Goal: Information Seeking & Learning: Find specific fact

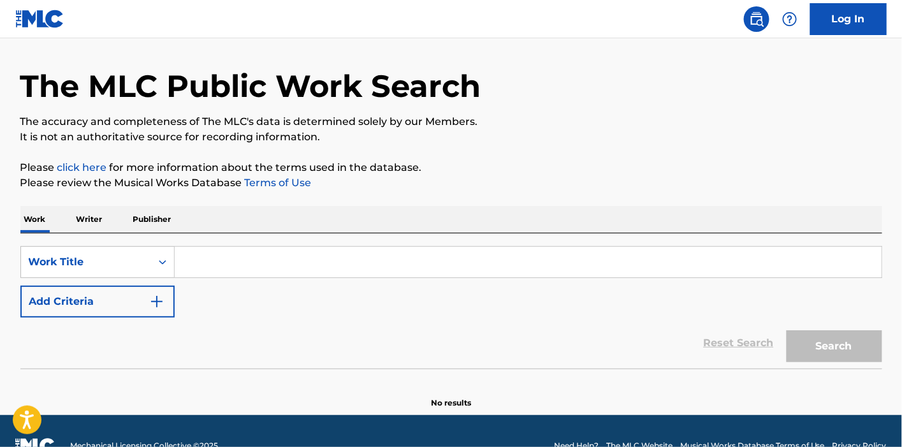
click at [169, 278] on div "Work Title" at bounding box center [97, 262] width 154 height 32
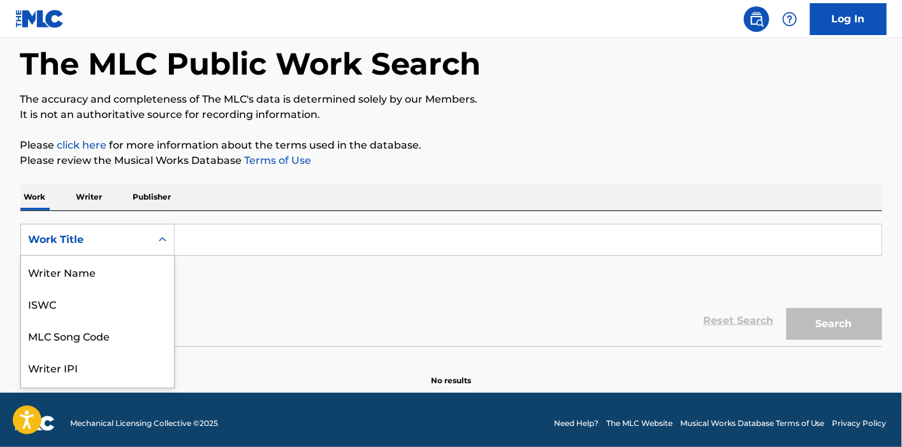
scroll to position [64, 0]
click at [225, 243] on input "Search Form" at bounding box center [528, 239] width 707 height 31
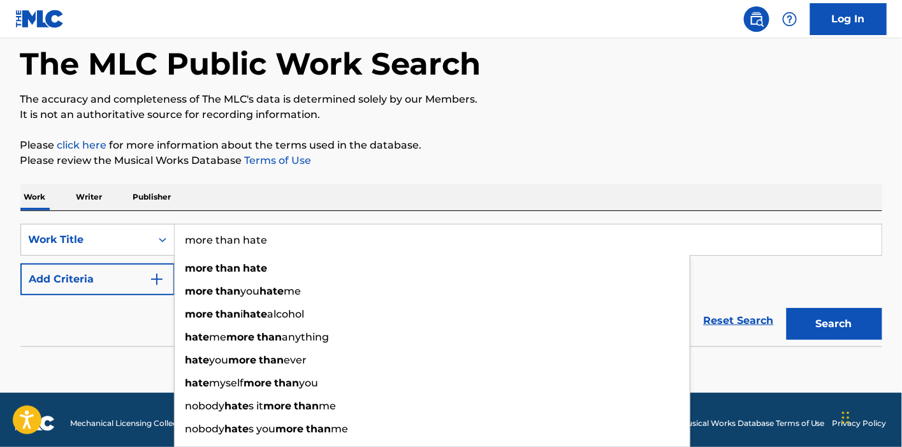
type input "more than hate"
click at [270, 184] on div "Work Writer Publisher" at bounding box center [451, 197] width 862 height 27
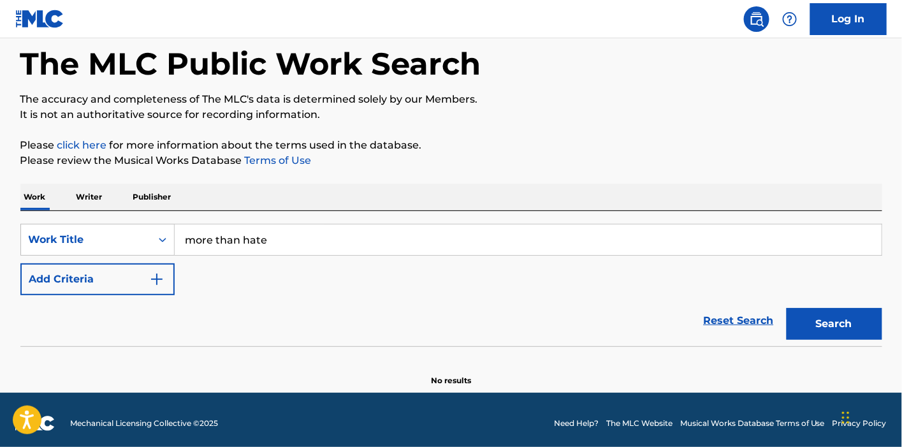
click at [136, 277] on button "Add Criteria" at bounding box center [97, 279] width 154 height 32
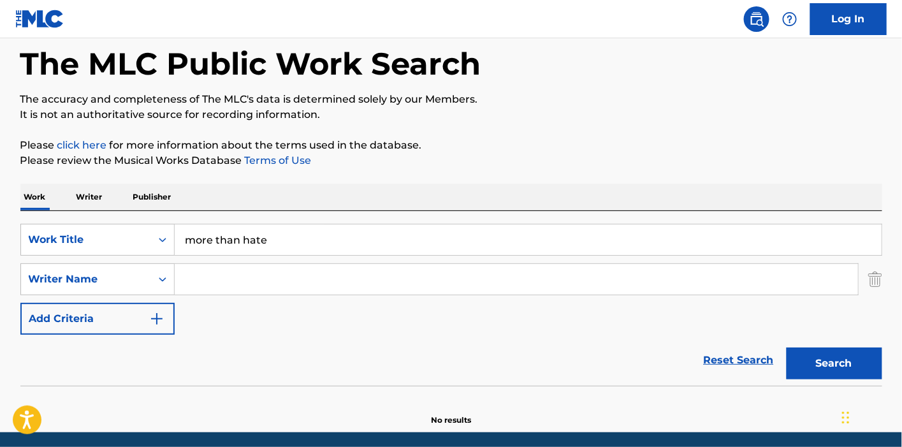
click at [236, 278] on input "Search Form" at bounding box center [516, 279] width 683 height 31
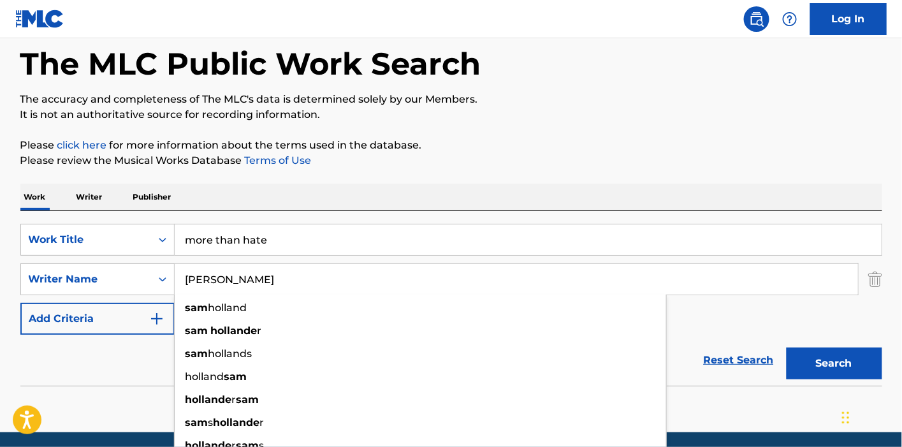
type input "[PERSON_NAME]"
click at [786, 347] on button "Search" at bounding box center [834, 363] width 96 height 32
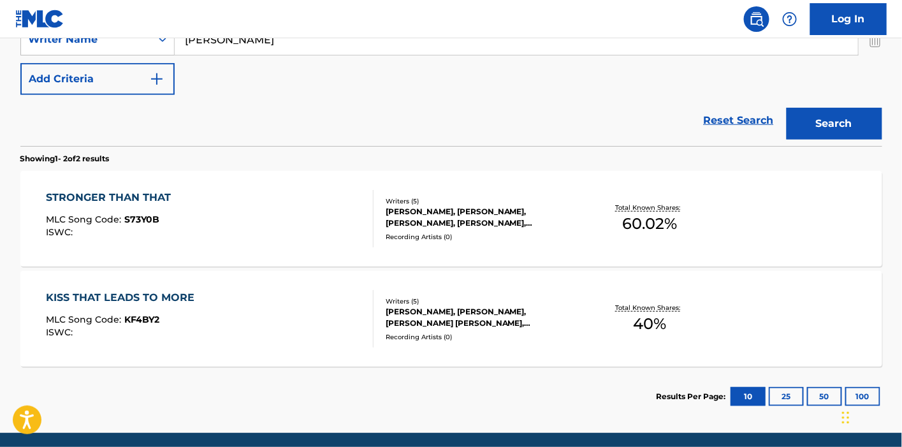
scroll to position [343, 0]
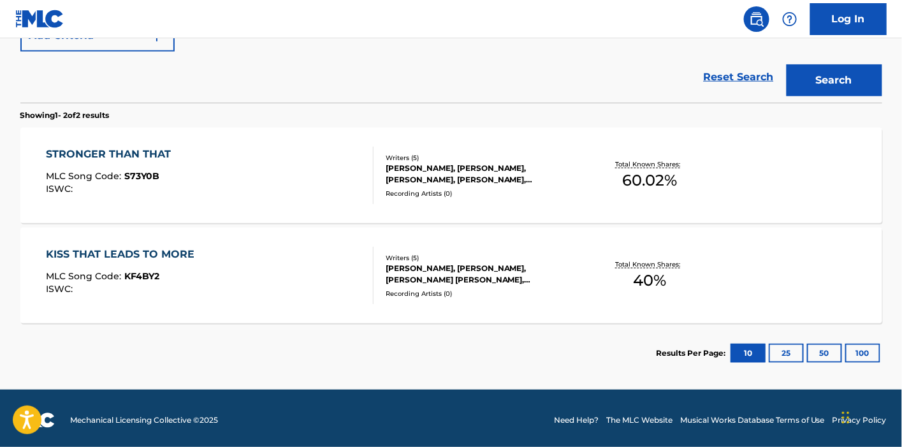
click at [278, 171] on div "STRONGER THAN THAT MLC Song Code : S73Y0B ISWC :" at bounding box center [210, 175] width 328 height 57
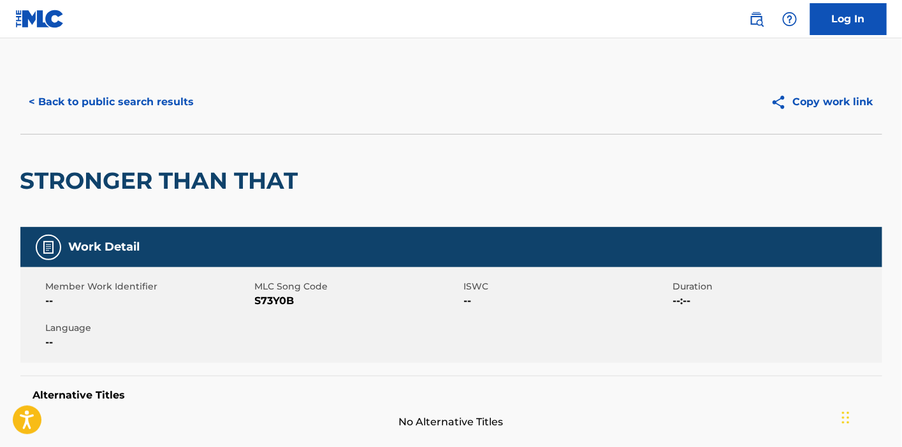
click at [113, 99] on button "< Back to public search results" at bounding box center [111, 102] width 183 height 32
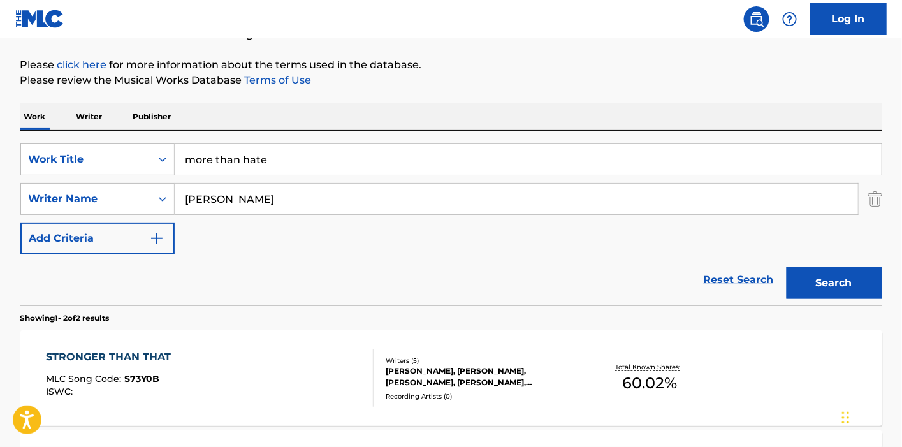
scroll to position [131, 0]
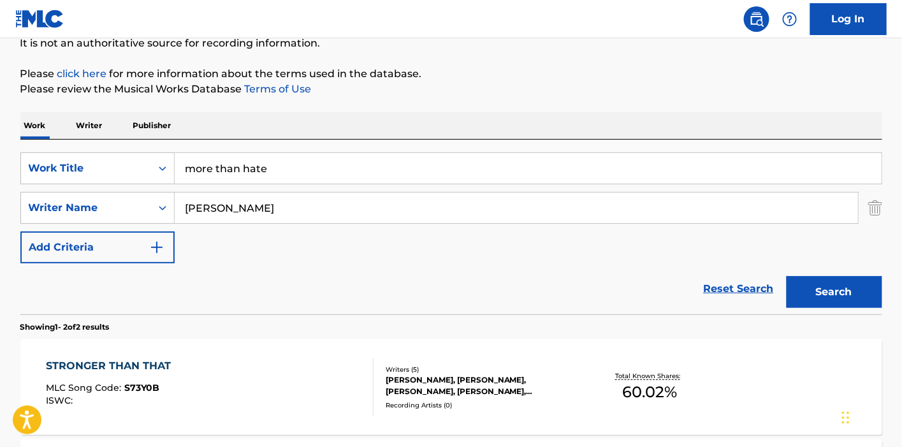
click at [103, 120] on p "Writer" at bounding box center [90, 125] width 34 height 27
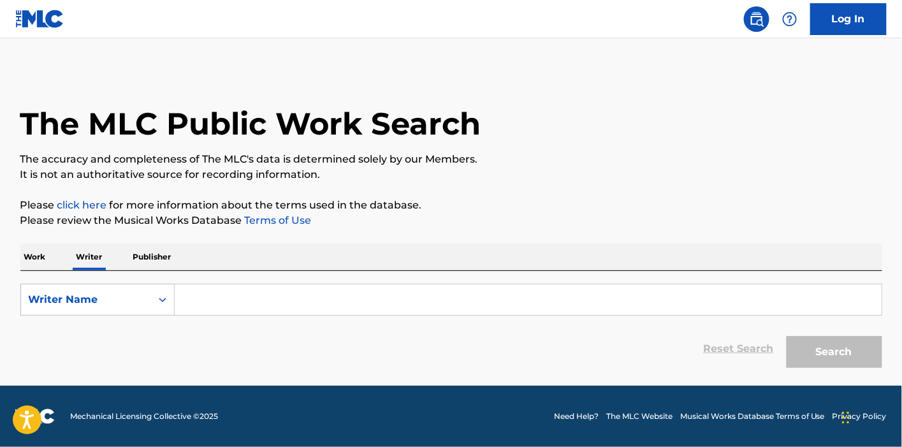
click at [217, 293] on input "Search Form" at bounding box center [528, 299] width 707 height 31
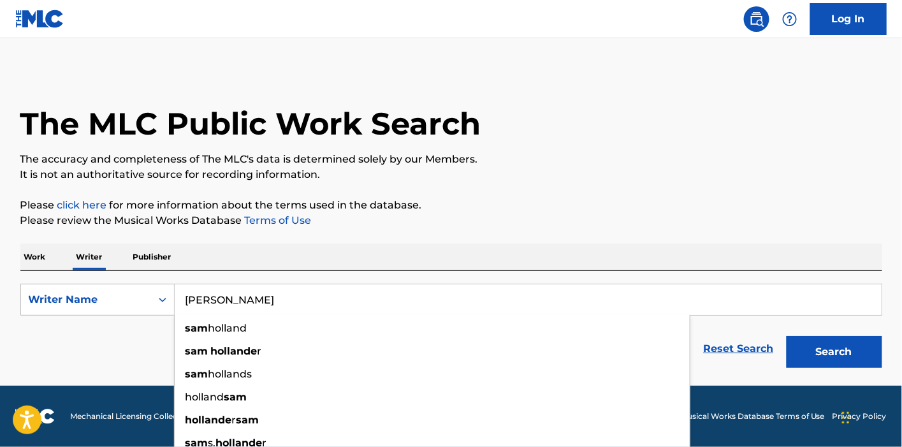
type input "[PERSON_NAME]"
click at [786, 336] on button "Search" at bounding box center [834, 352] width 96 height 32
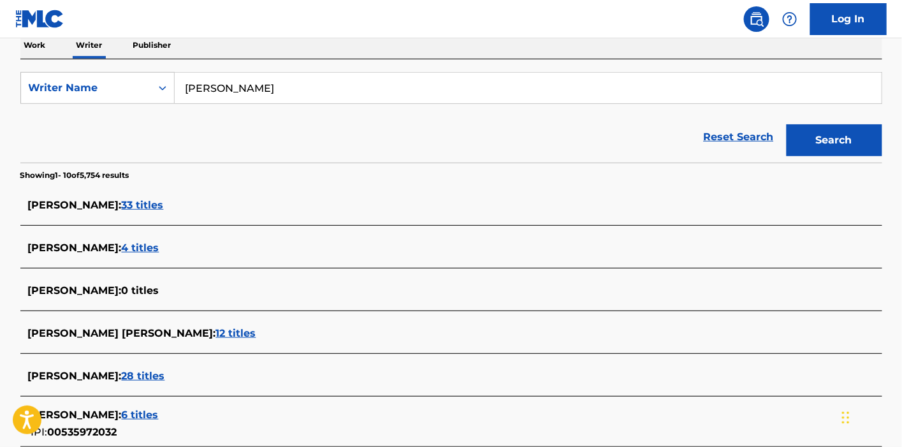
scroll to position [212, 0]
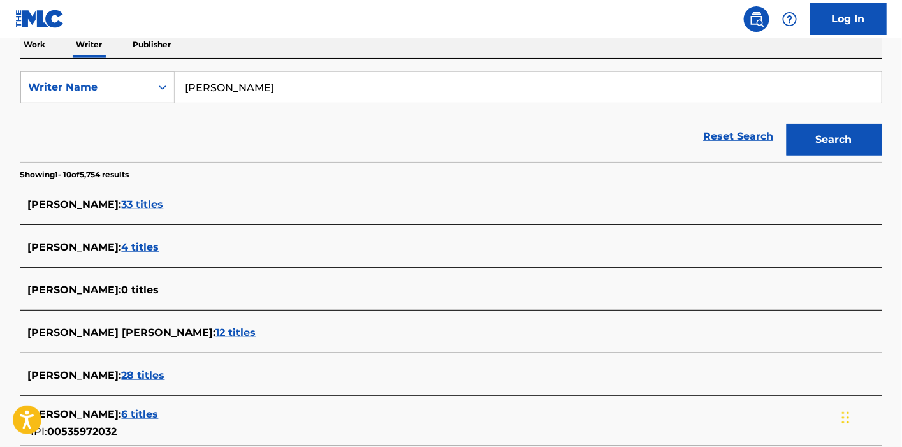
click at [158, 201] on span "33 titles" at bounding box center [143, 204] width 42 height 12
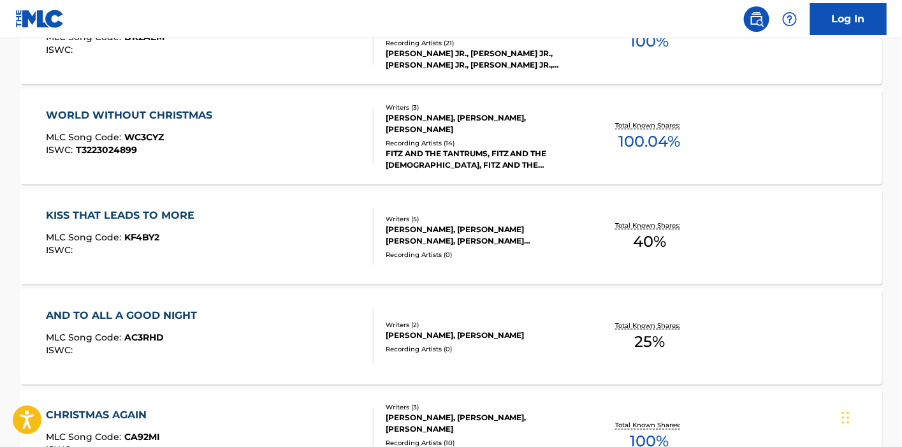
scroll to position [424, 0]
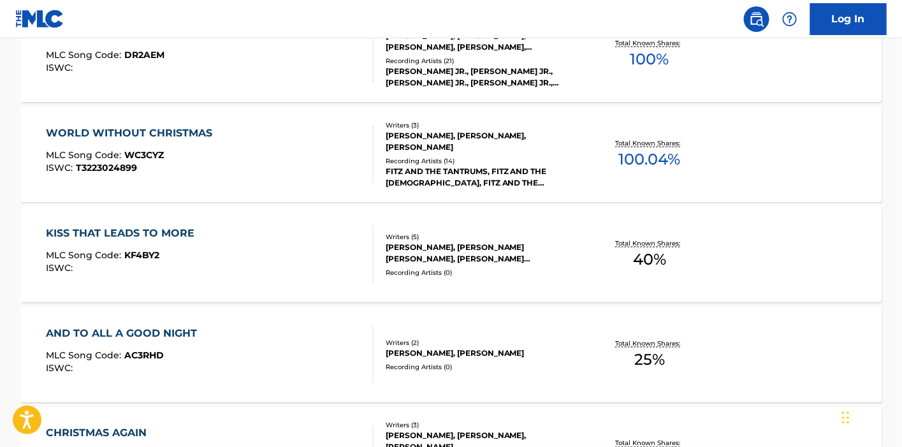
click at [354, 159] on div "WORLD WITHOUT CHRISTMAS MLC Song Code : WC3CYZ ISWC : T3223024899" at bounding box center [210, 154] width 328 height 57
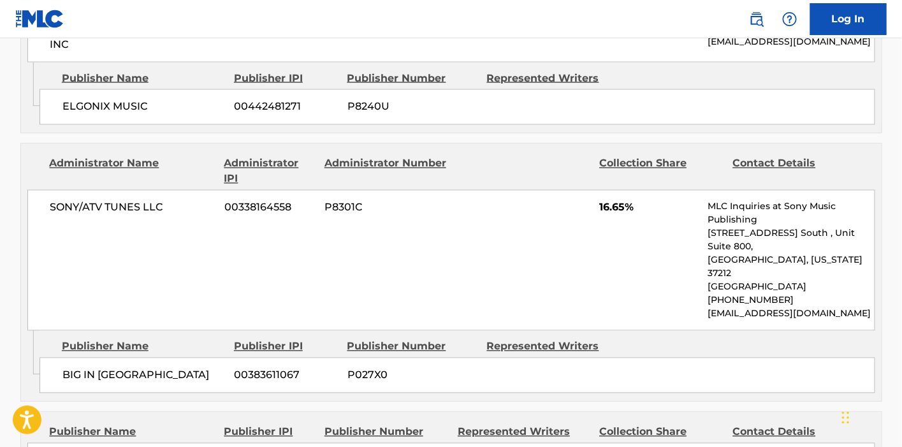
scroll to position [1275, 0]
